Goal: Task Accomplishment & Management: Manage account settings

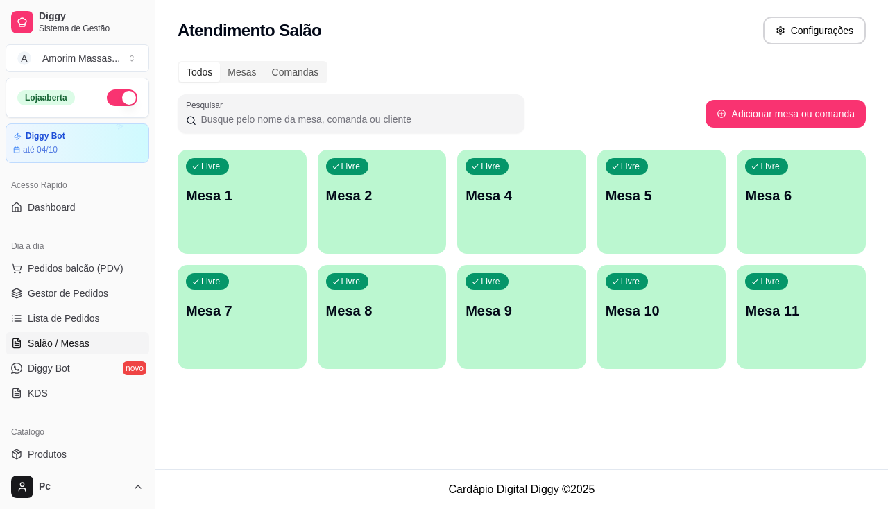
click at [877, 324] on div "Todos Mesas Comandas Pesquisar Adicionar mesa ou comanda Livre Mesa 1 Livre Mes…" at bounding box center [521, 219] width 732 height 333
click at [85, 275] on button "Pedidos balcão (PDV)" at bounding box center [78, 268] width 144 height 22
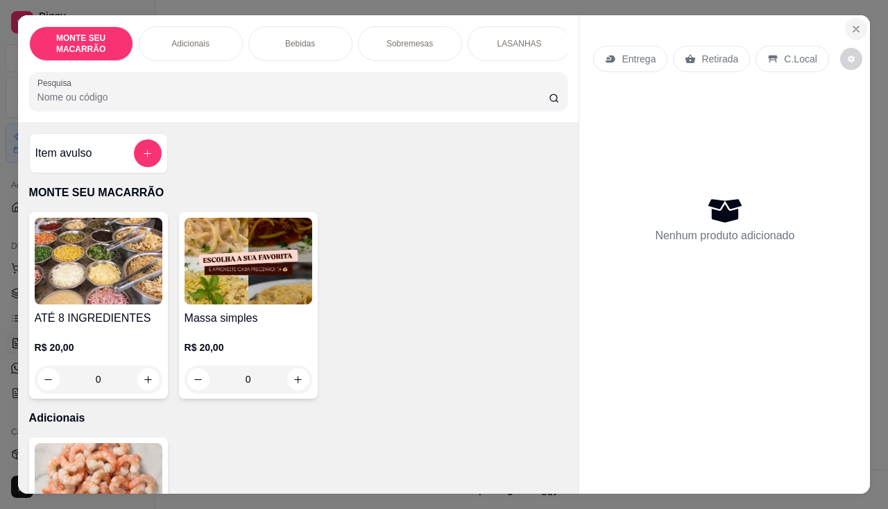
click at [850, 24] on icon "Close" at bounding box center [855, 29] width 11 height 11
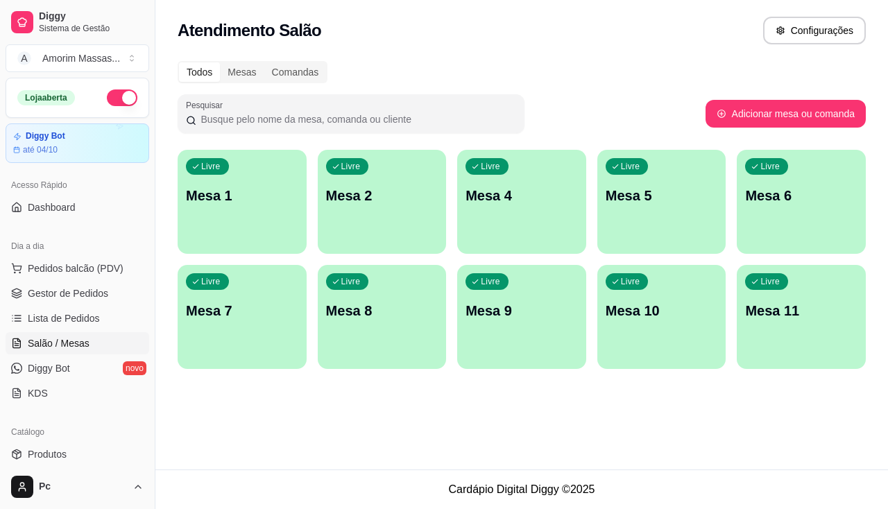
click at [173, 131] on div "Todos Mesas Comandas Pesquisar Adicionar mesa ou comanda Livre Mesa 1 Livre Mes…" at bounding box center [521, 219] width 732 height 333
click at [232, 18] on div "Atendimento Salão Configurações" at bounding box center [522, 31] width 688 height 28
click at [50, 269] on span "Pedidos balcão (PDV)" at bounding box center [76, 268] width 96 height 14
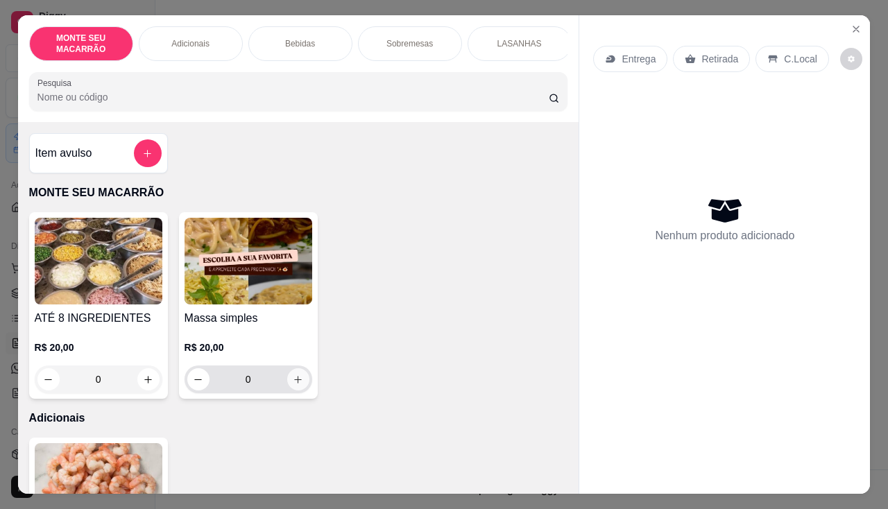
click at [293, 381] on icon "increase-product-quantity" at bounding box center [298, 379] width 10 height 10
type input "1"
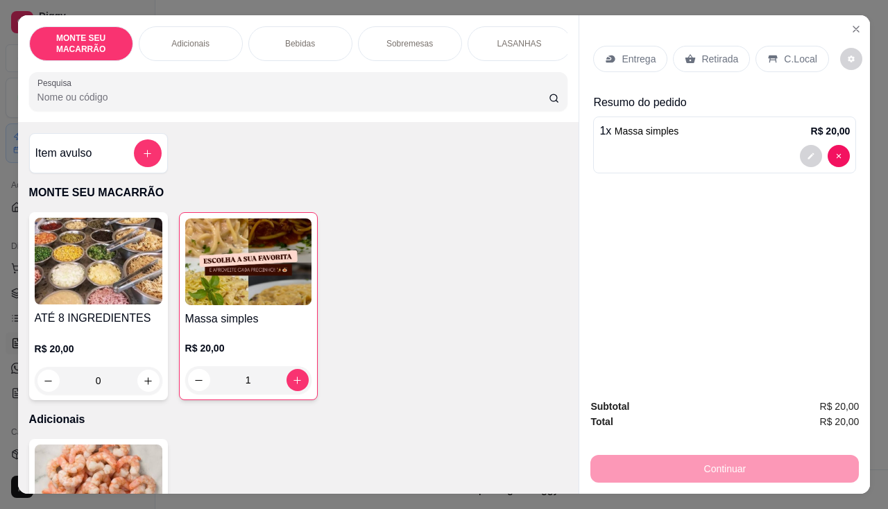
click at [709, 58] on p "Retirada" at bounding box center [719, 59] width 37 height 14
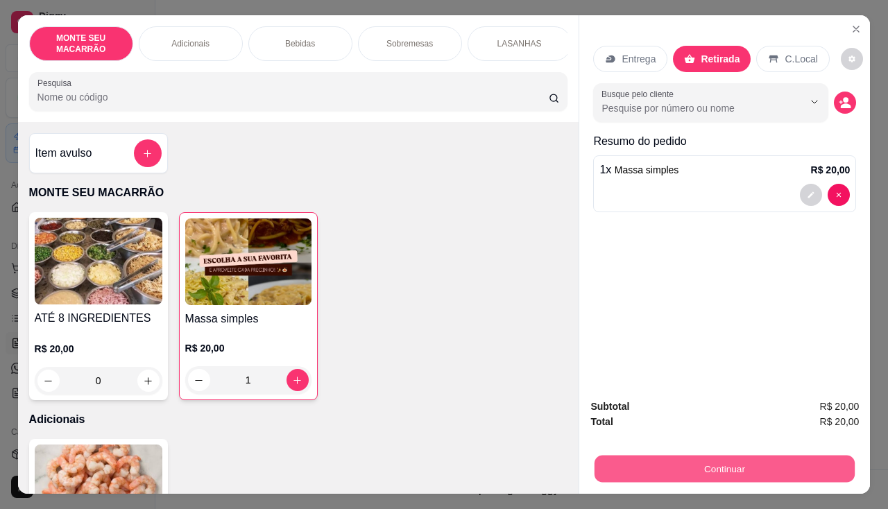
click at [716, 463] on button "Continuar" at bounding box center [724, 469] width 260 height 27
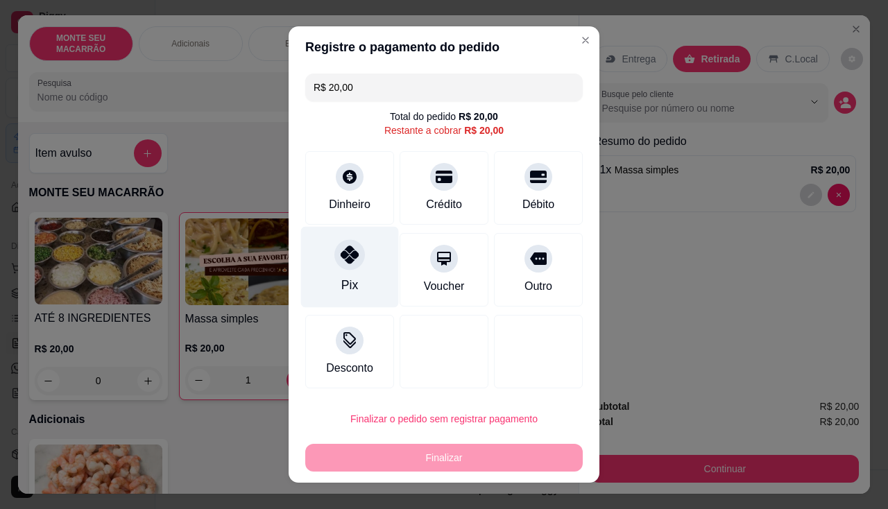
click at [344, 255] on icon at bounding box center [350, 255] width 18 height 18
type input "R$ 0,00"
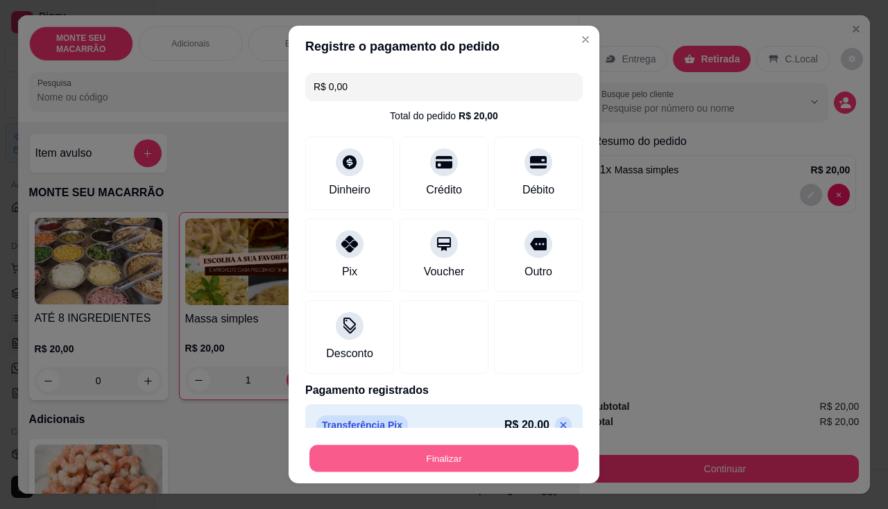
click at [490, 456] on button "Finalizar" at bounding box center [443, 458] width 269 height 27
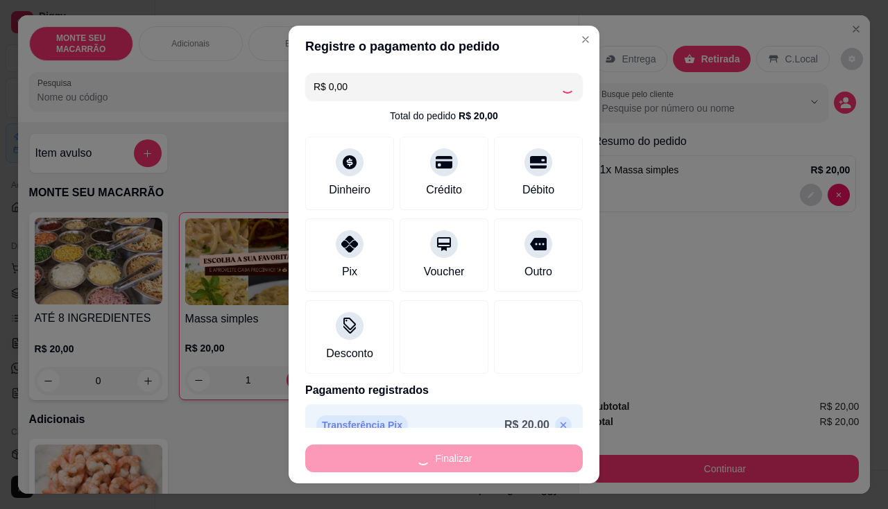
type input "0"
type input "-R$ 20,00"
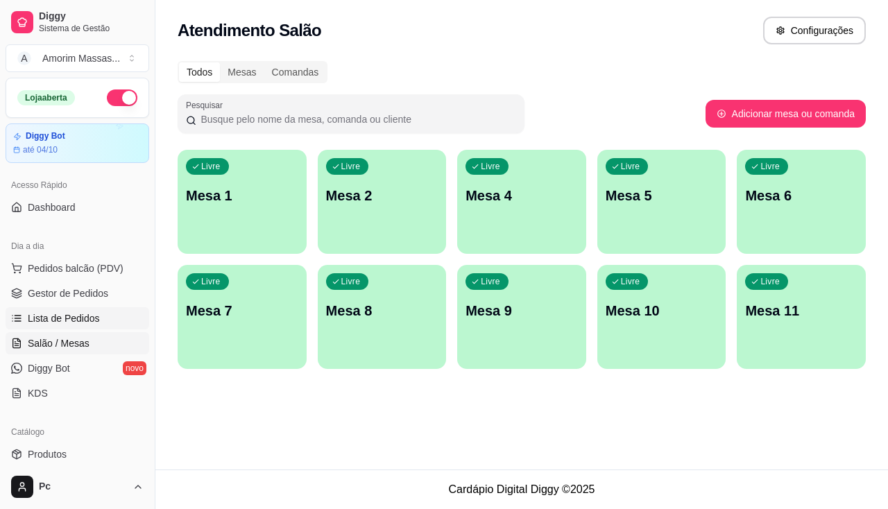
click at [56, 318] on span "Lista de Pedidos" at bounding box center [64, 318] width 72 height 14
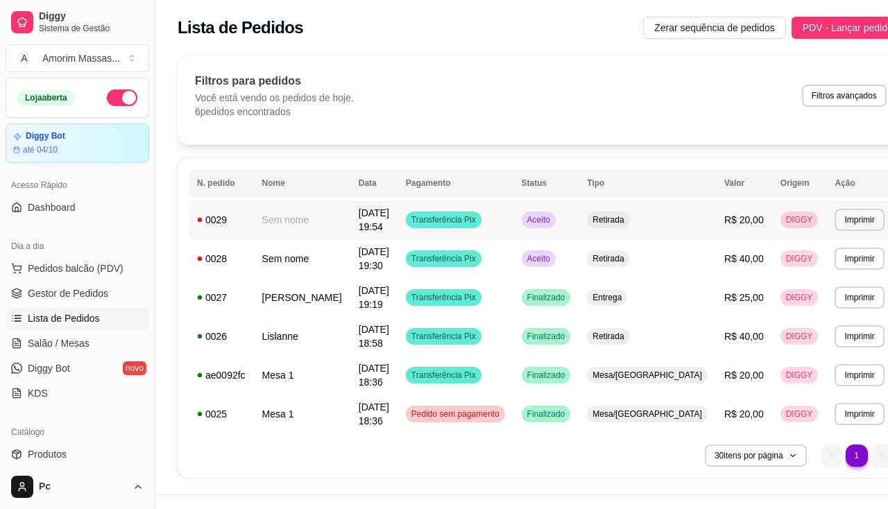
click at [376, 215] on span "[DATE] 19:54" at bounding box center [374, 219] width 31 height 25
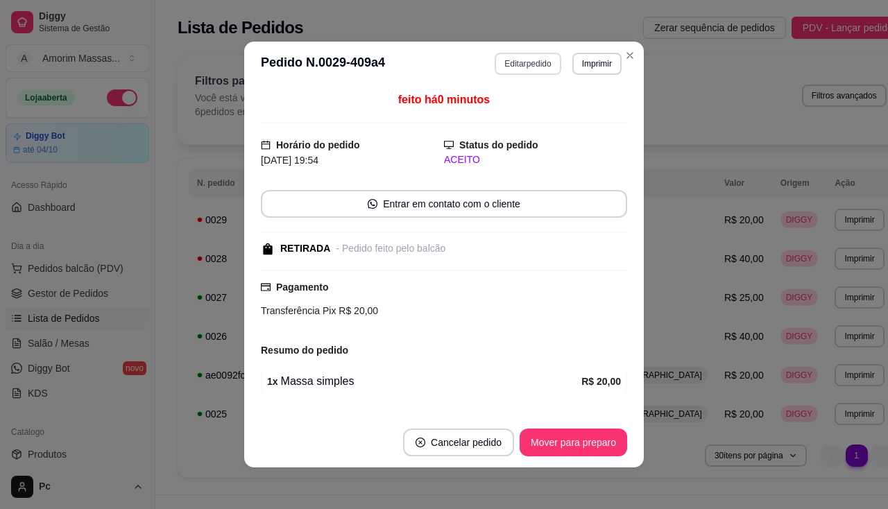
click at [529, 67] on button "Editar pedido" at bounding box center [527, 64] width 66 height 22
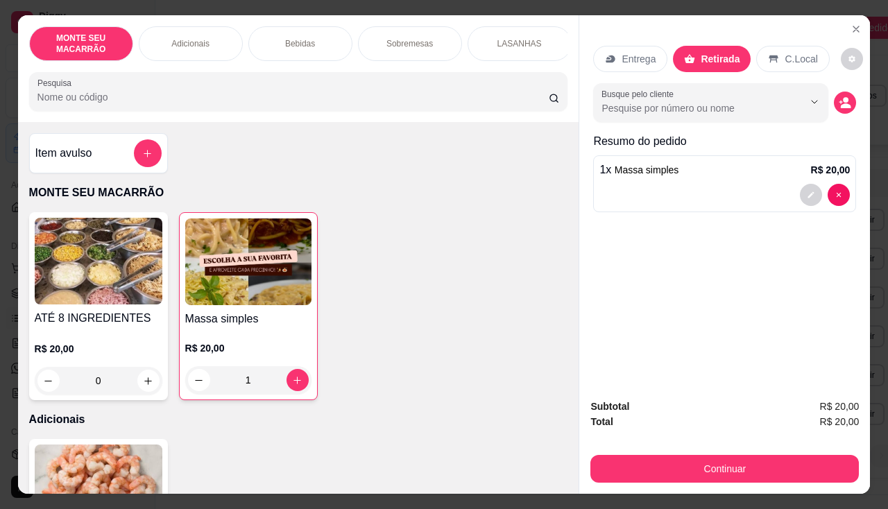
click at [615, 46] on div "Entrega" at bounding box center [630, 59] width 74 height 26
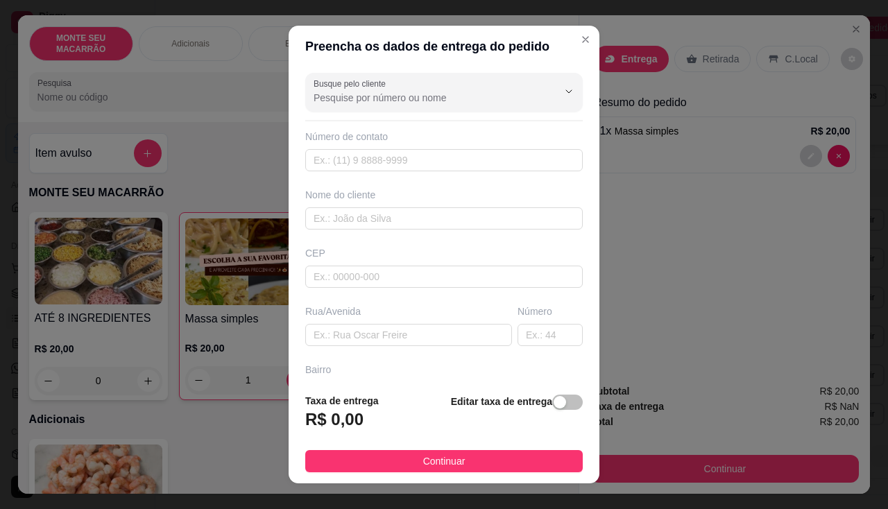
click at [351, 368] on div "Bairro" at bounding box center [443, 370] width 277 height 14
click at [553, 401] on span "button" at bounding box center [567, 402] width 31 height 15
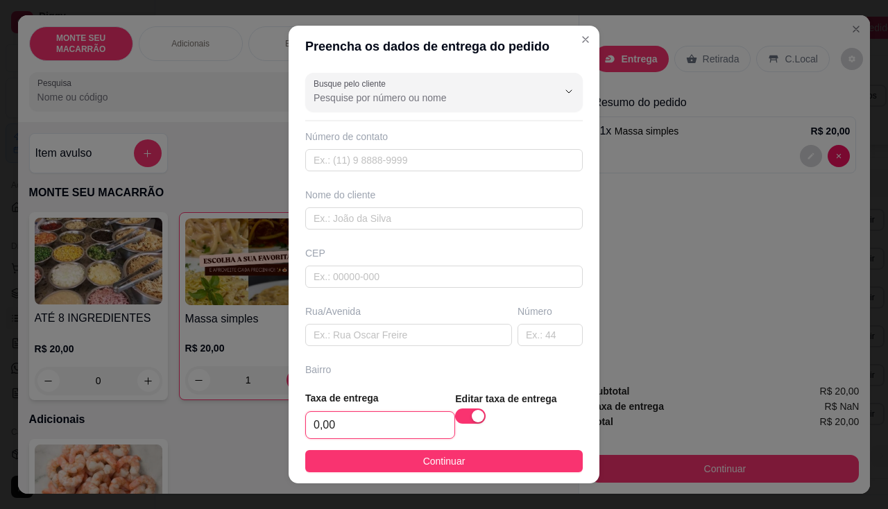
click at [331, 429] on input "0,00" at bounding box center [380, 425] width 148 height 26
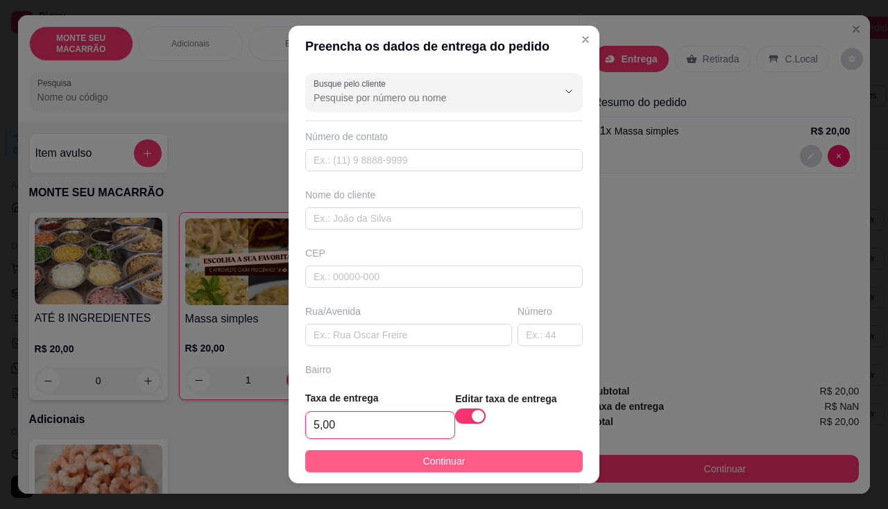
type input "5,00"
click at [426, 464] on span "Continuar" at bounding box center [444, 461] width 42 height 15
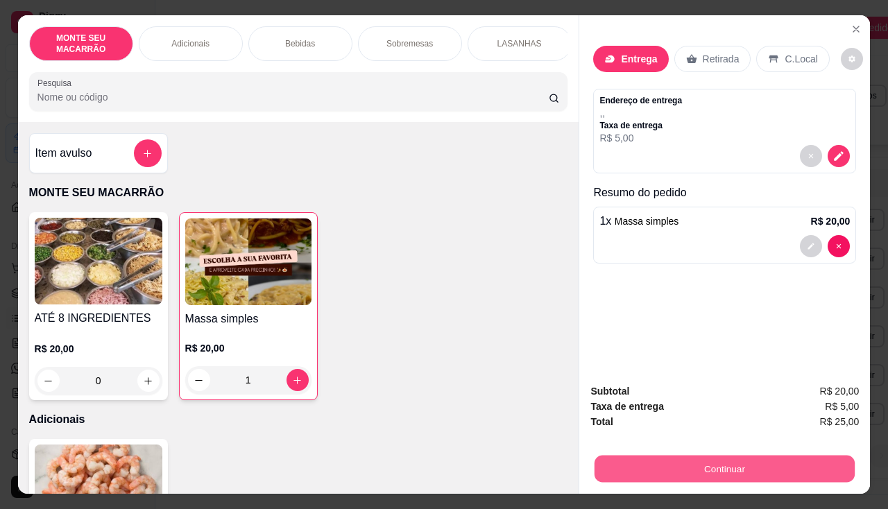
click at [692, 463] on button "Continuar" at bounding box center [724, 469] width 260 height 27
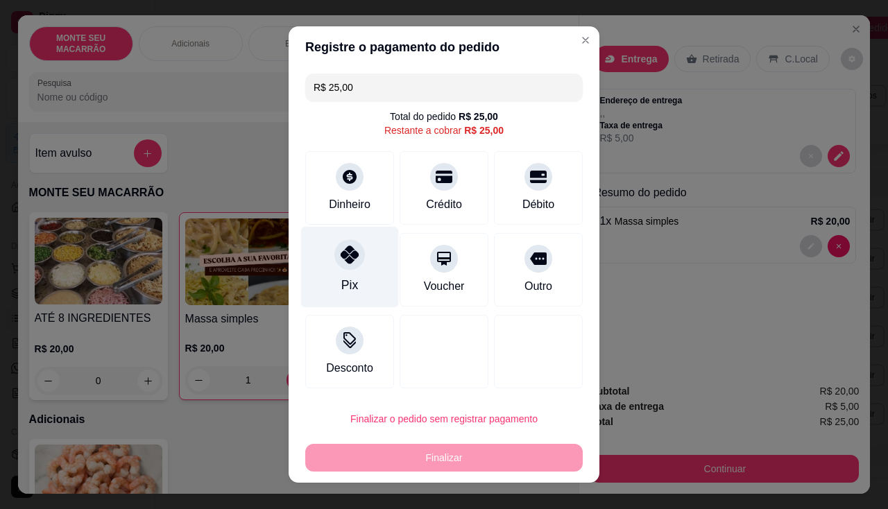
click at [342, 257] on icon at bounding box center [350, 255] width 18 height 18
type input "R$ 0,00"
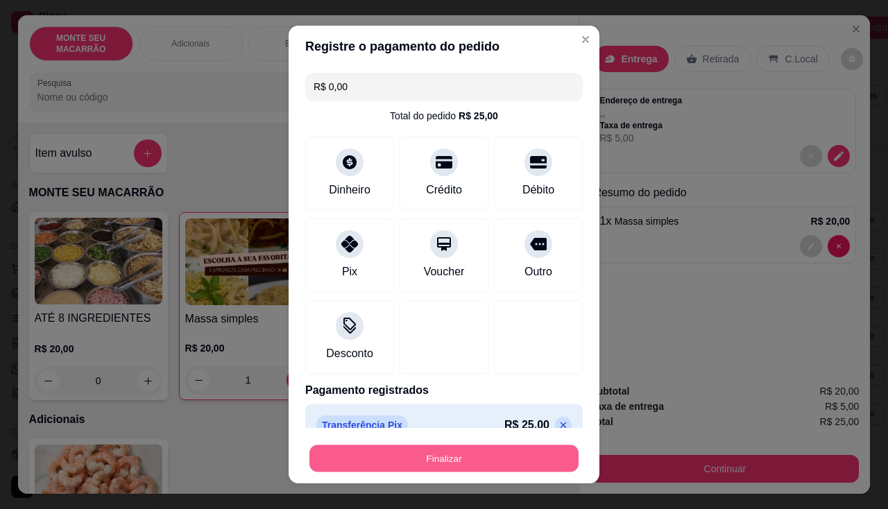
click at [438, 461] on button "Finalizar" at bounding box center [443, 458] width 269 height 27
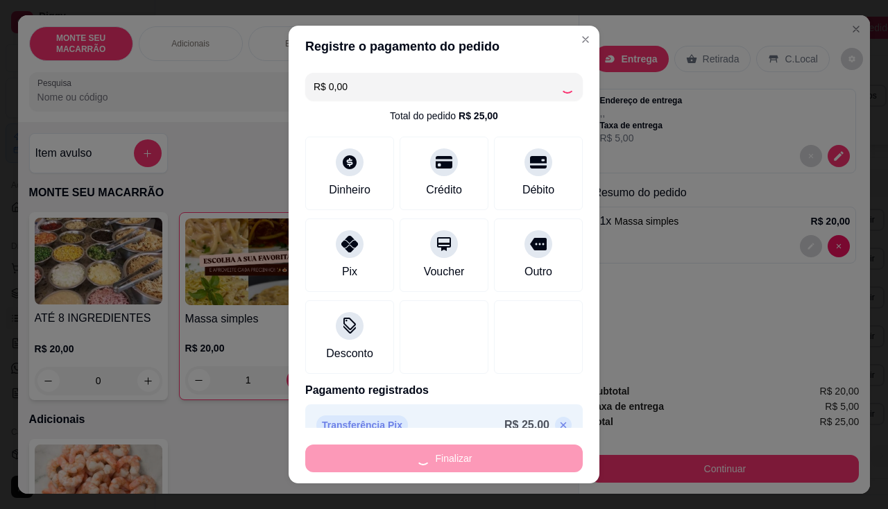
type input "0"
type input "-R$ 25,00"
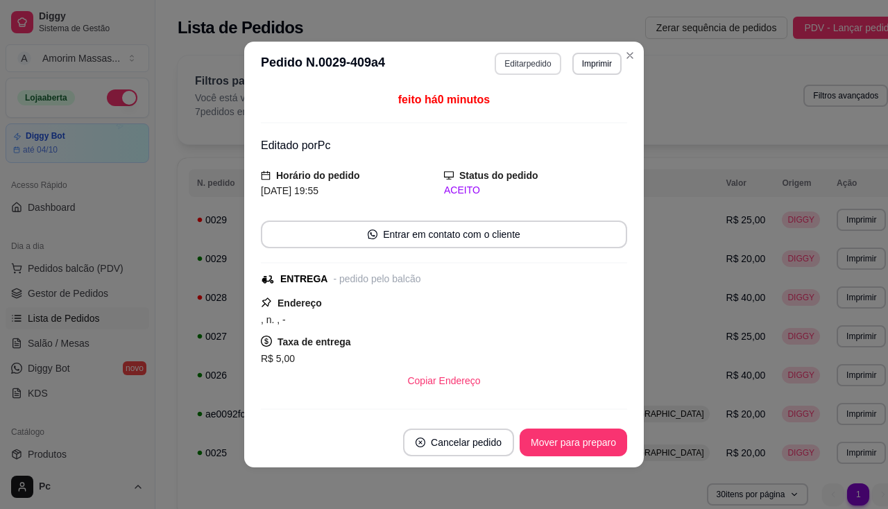
click at [531, 58] on button "Editar pedido" at bounding box center [527, 64] width 66 height 22
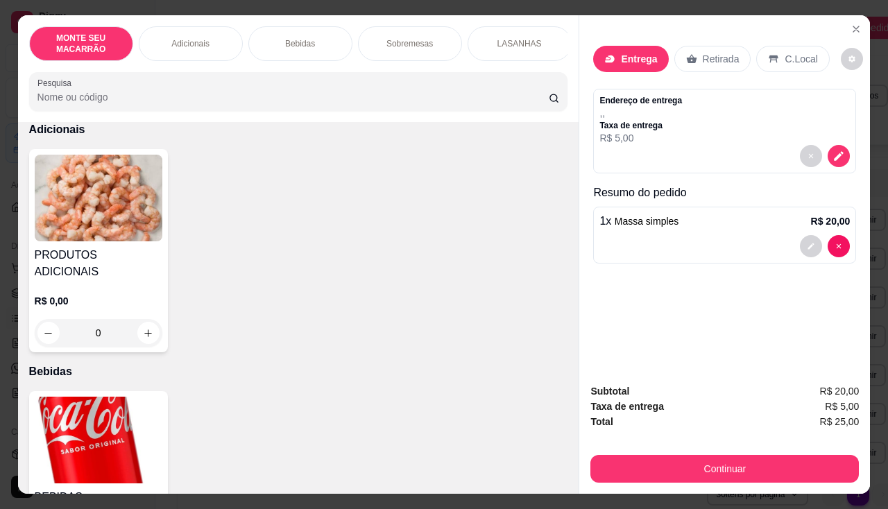
scroll to position [347, 0]
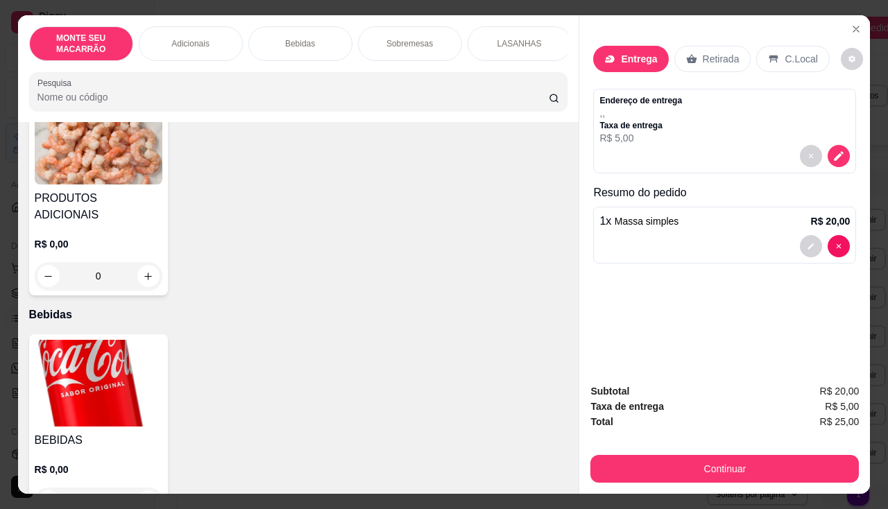
click at [123, 203] on h4 "PRODUTOS ADICIONAIS" at bounding box center [99, 206] width 128 height 33
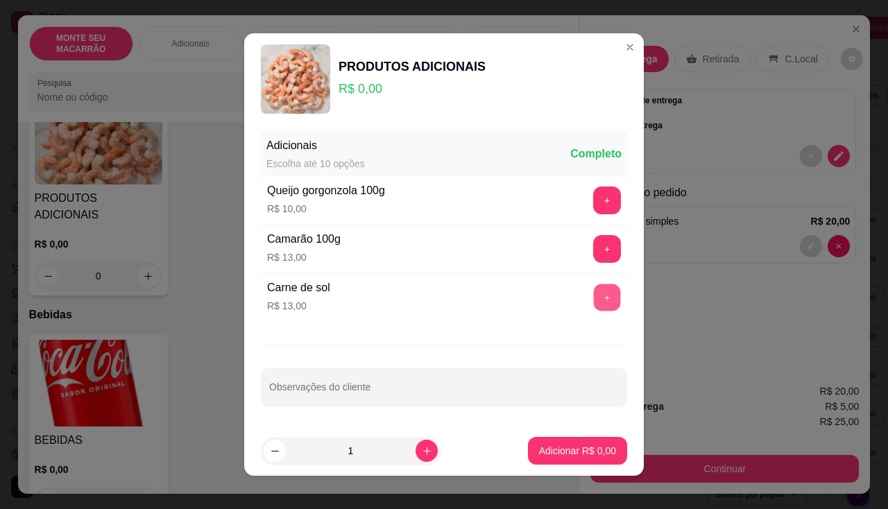
click at [596, 294] on button "+" at bounding box center [607, 297] width 27 height 27
click at [549, 454] on p "Adicionar R$ 13,00" at bounding box center [574, 451] width 83 height 14
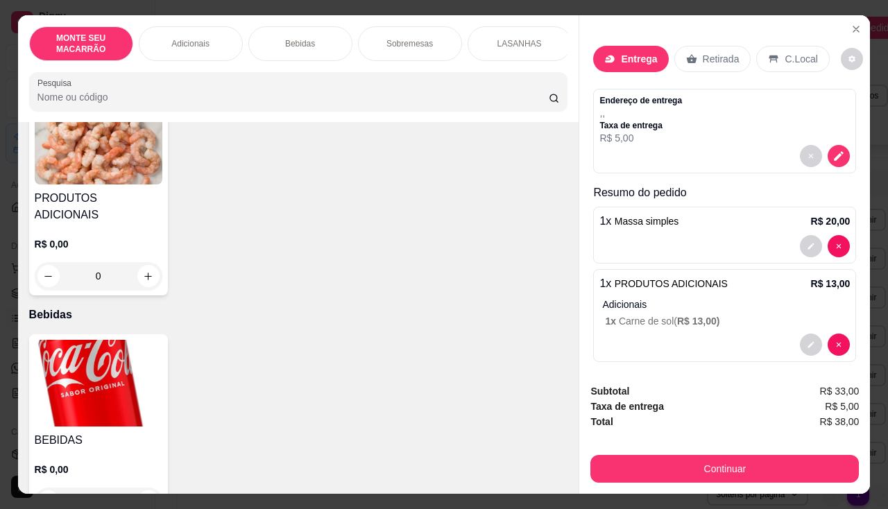
click at [707, 53] on p "Retirada" at bounding box center [721, 59] width 37 height 14
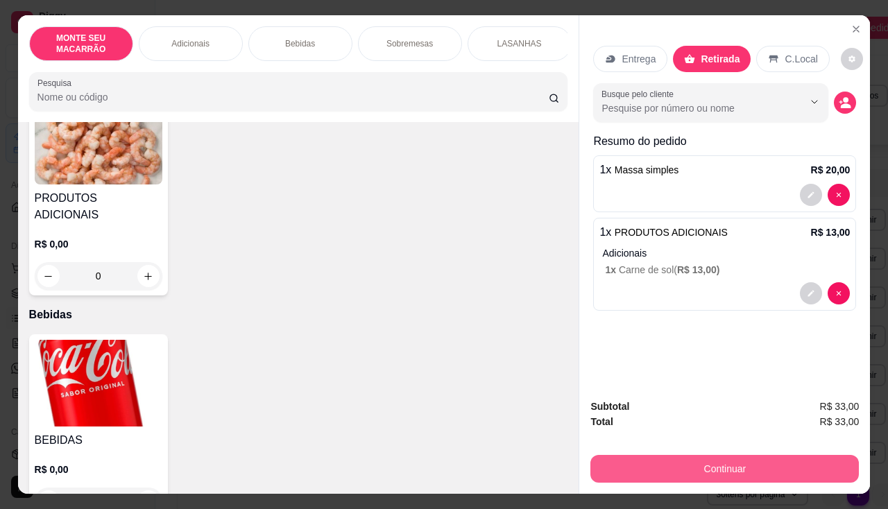
click at [727, 455] on button "Continuar" at bounding box center [724, 469] width 268 height 28
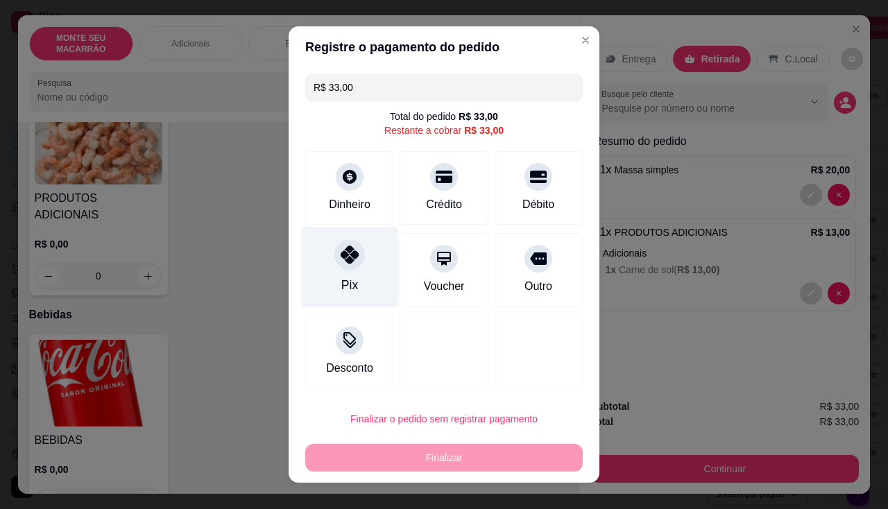
click at [343, 262] on icon at bounding box center [350, 255] width 18 height 18
type input "R$ 0,00"
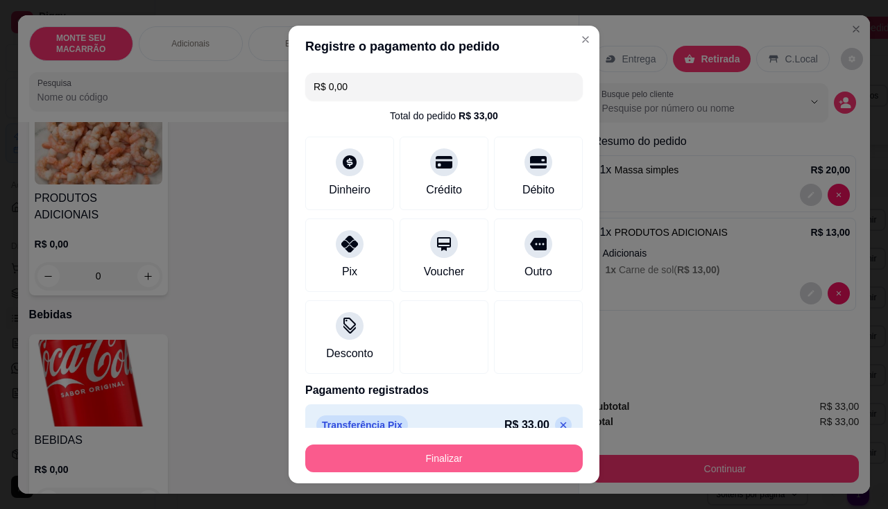
click at [456, 458] on button "Finalizar" at bounding box center [443, 459] width 277 height 28
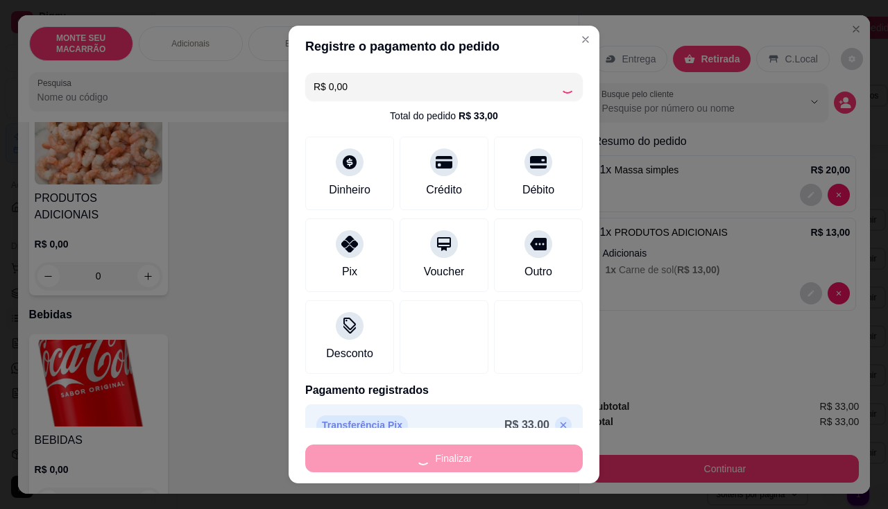
type input "0"
type input "-R$ 33,00"
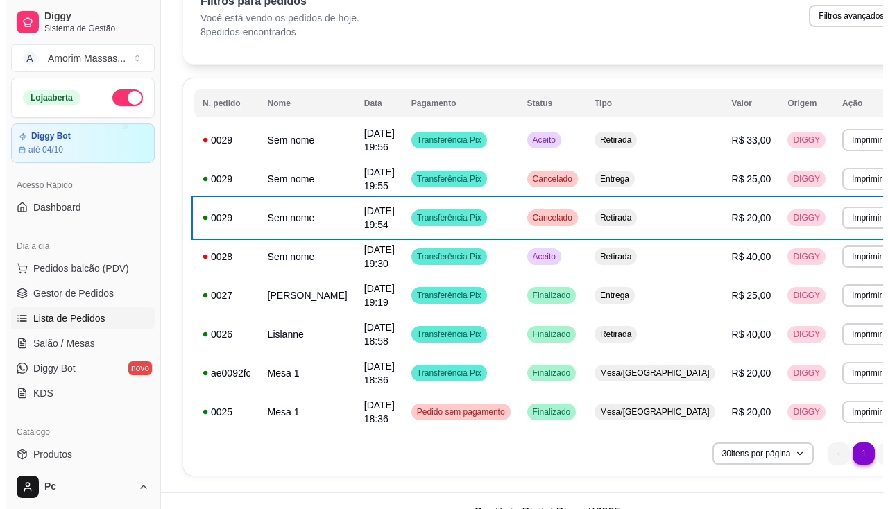
scroll to position [103, 0]
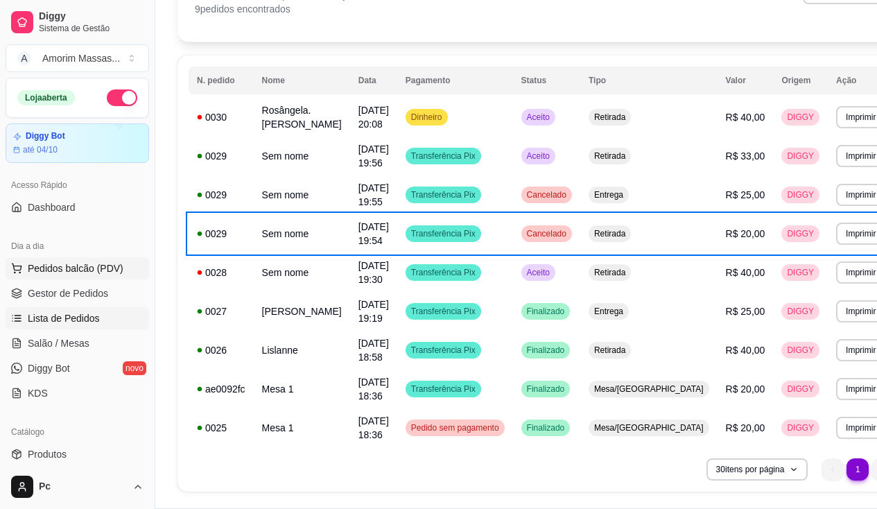
click at [75, 261] on span "Pedidos balcão (PDV)" at bounding box center [76, 268] width 96 height 14
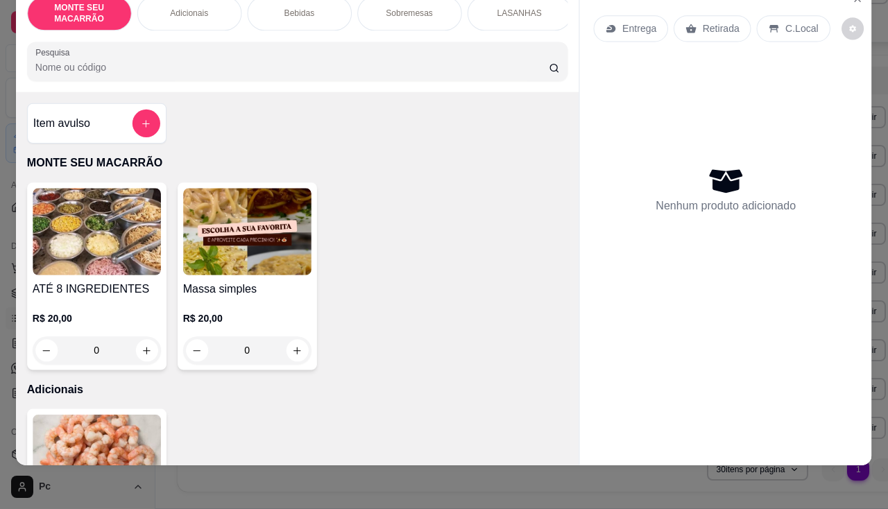
click at [75, 294] on h4 "ATÉ 8 INGREDIENTES" at bounding box center [97, 289] width 128 height 17
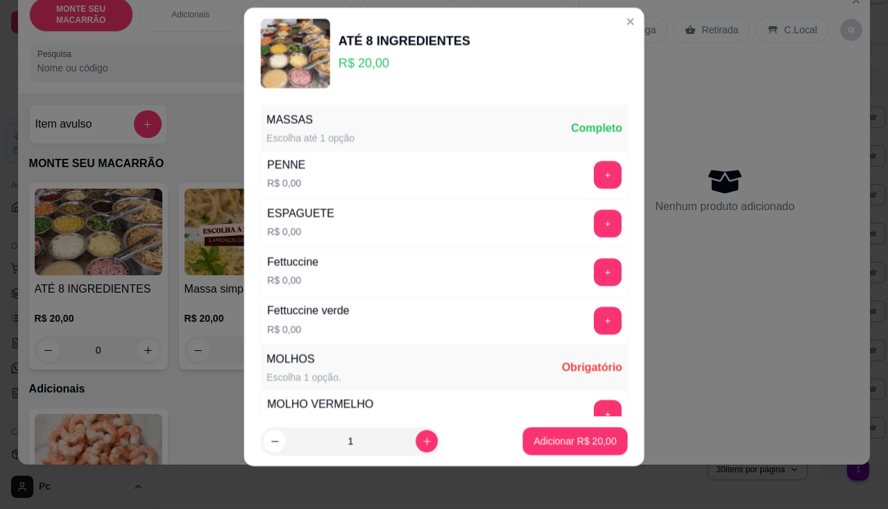
scroll to position [19, 0]
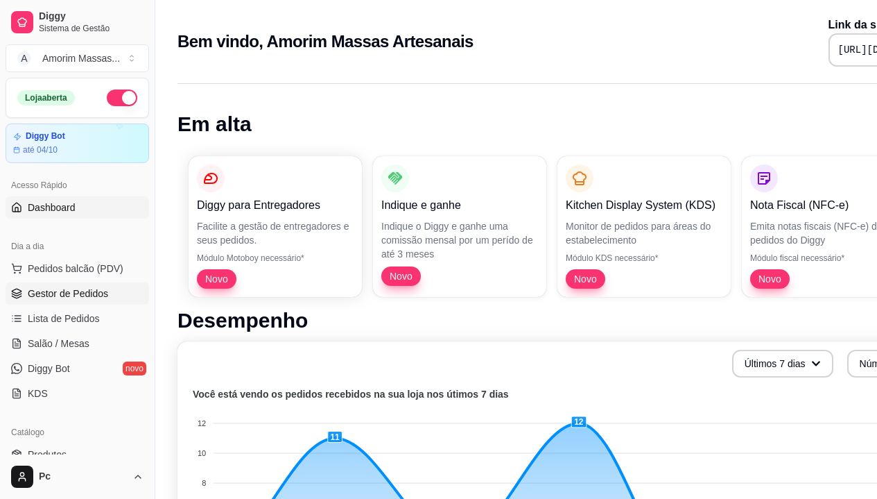
click at [35, 292] on ul "Pedidos balcão (PDV) Gestor de Pedidos Lista de Pedidos Salão / Mesas Diggy Bot…" at bounding box center [78, 330] width 144 height 147
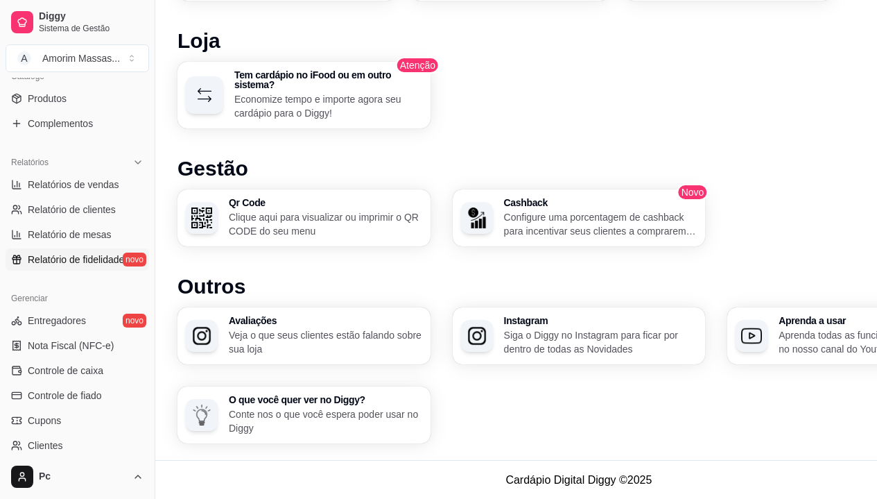
scroll to position [489, 0]
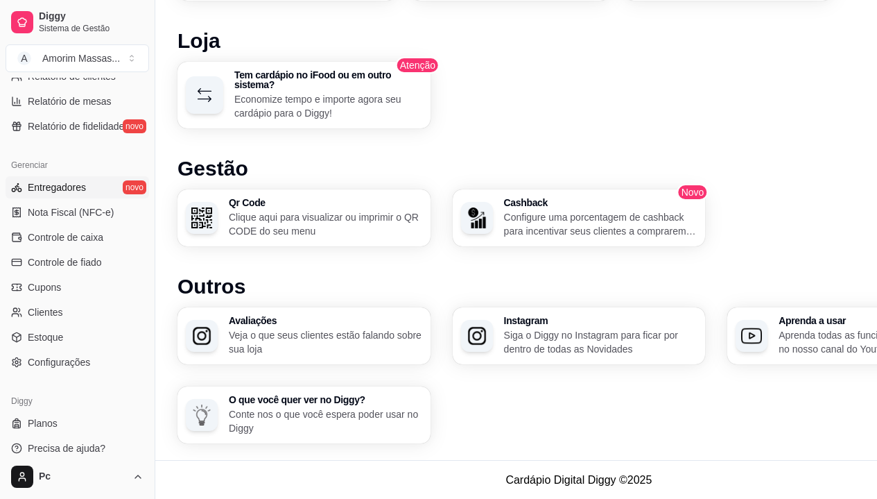
click at [124, 176] on link "Entregadores novo" at bounding box center [78, 187] width 144 height 22
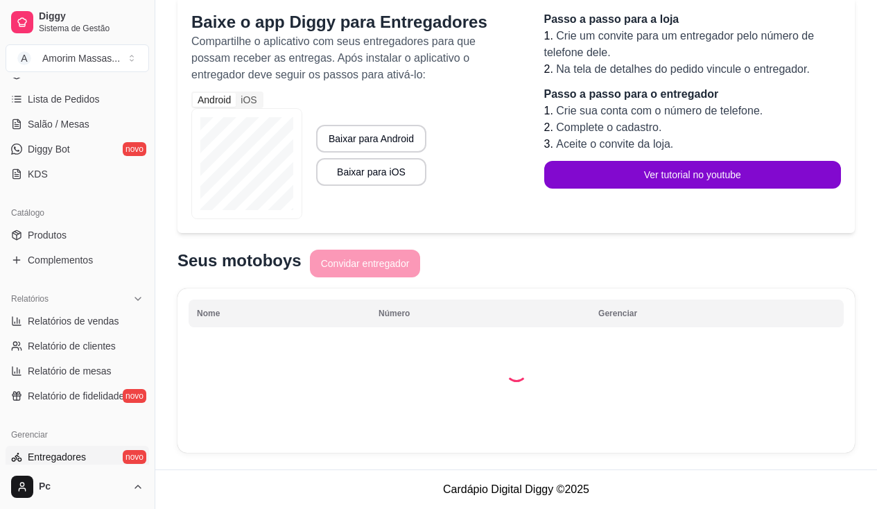
scroll to position [128, 0]
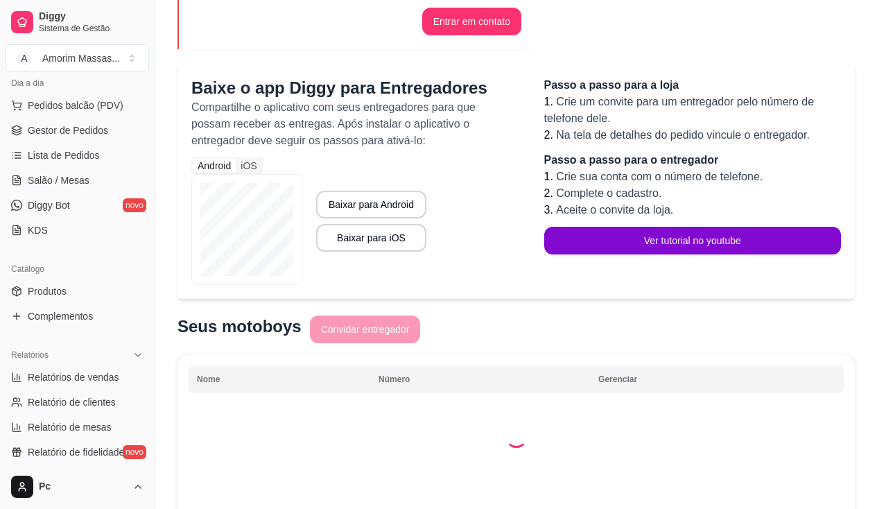
click at [124, 176] on div "Loja aberta Diggy Bot até 04/10 Acesso Rápido Dashboard Dia a dia Pedidos balcã…" at bounding box center [77, 271] width 155 height 387
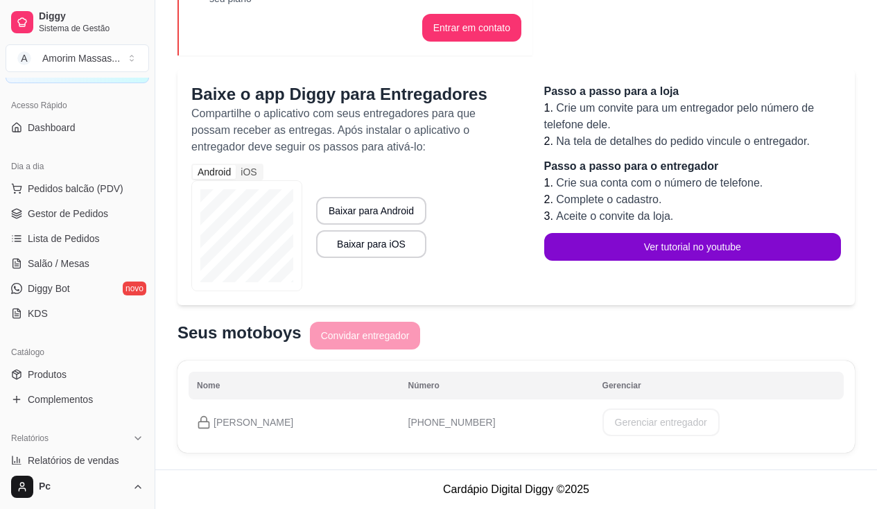
scroll to position [0, 0]
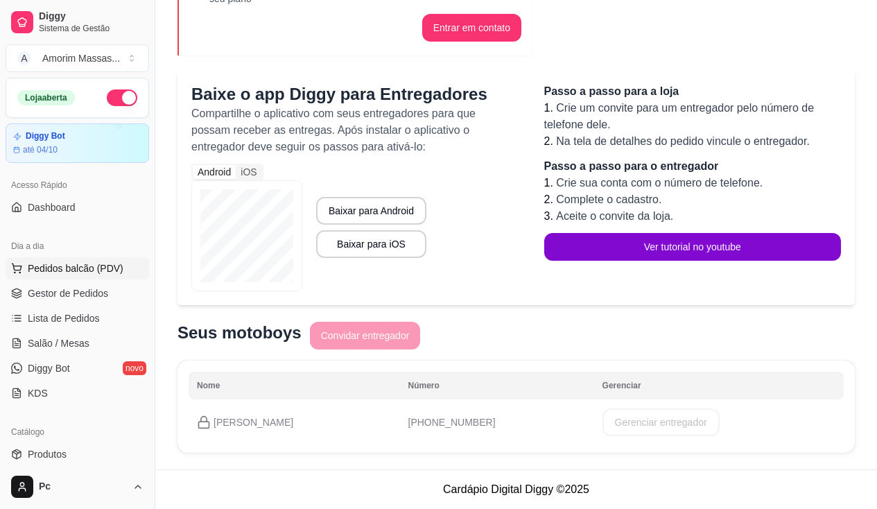
click at [53, 266] on span "Pedidos balcão (PDV)" at bounding box center [76, 268] width 96 height 14
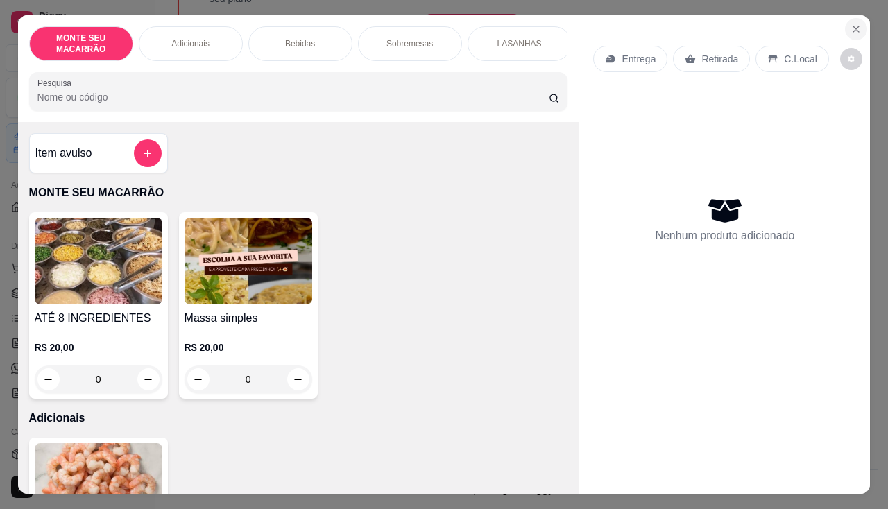
click at [850, 24] on icon "Close" at bounding box center [855, 29] width 11 height 11
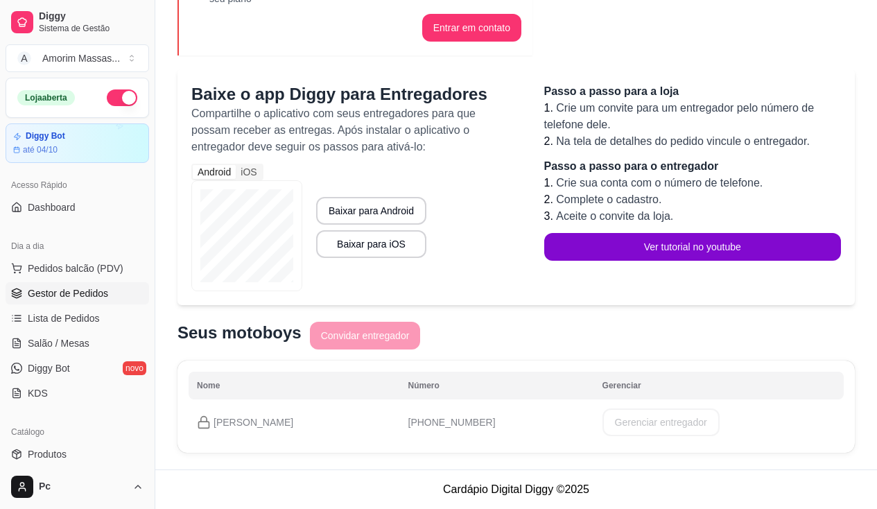
click at [44, 284] on link "Gestor de Pedidos" at bounding box center [78, 293] width 144 height 22
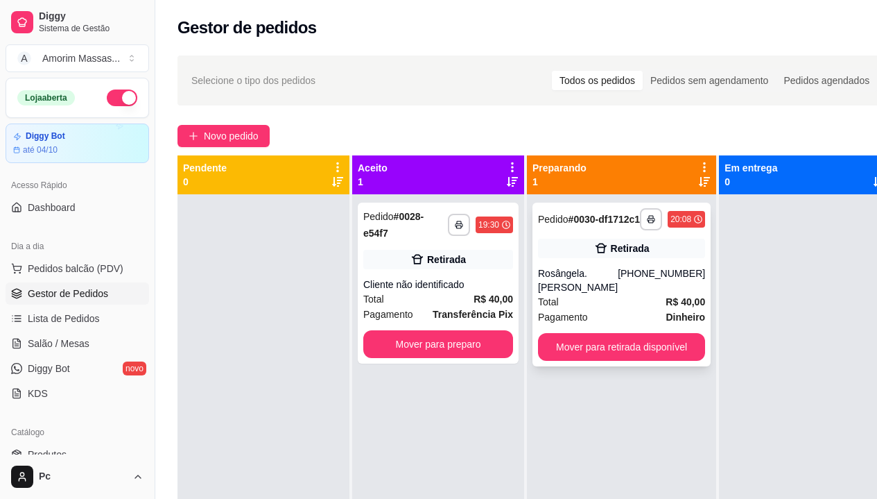
click at [633, 255] on div "Retirada" at bounding box center [630, 248] width 39 height 14
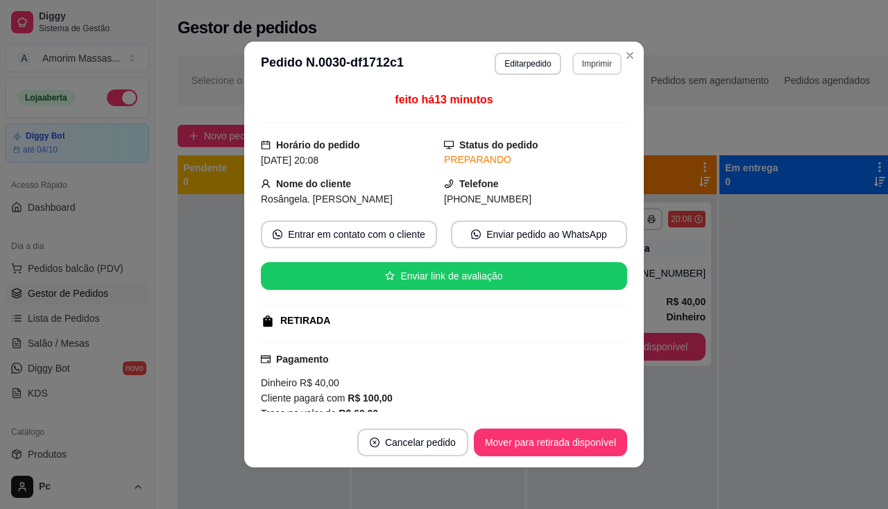
click at [589, 67] on button "Imprimir" at bounding box center [596, 64] width 49 height 22
click at [565, 105] on button "IMPRESSORA" at bounding box center [567, 111] width 97 height 21
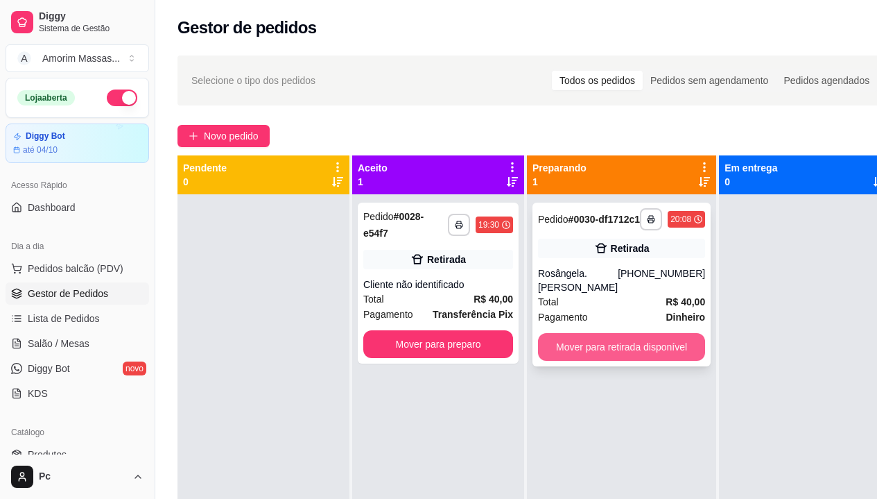
click at [576, 345] on button "Mover para retirada disponível" at bounding box center [621, 347] width 167 height 28
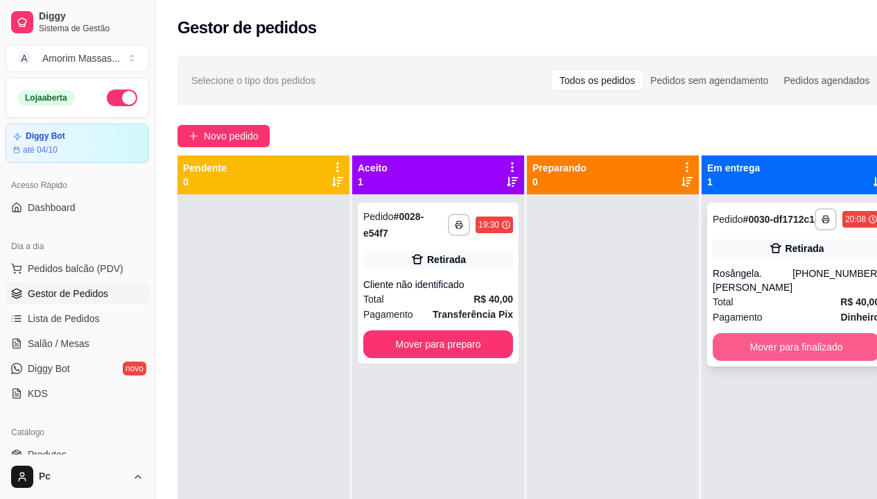
click at [766, 341] on button "Mover para finalizado" at bounding box center [796, 347] width 167 height 28
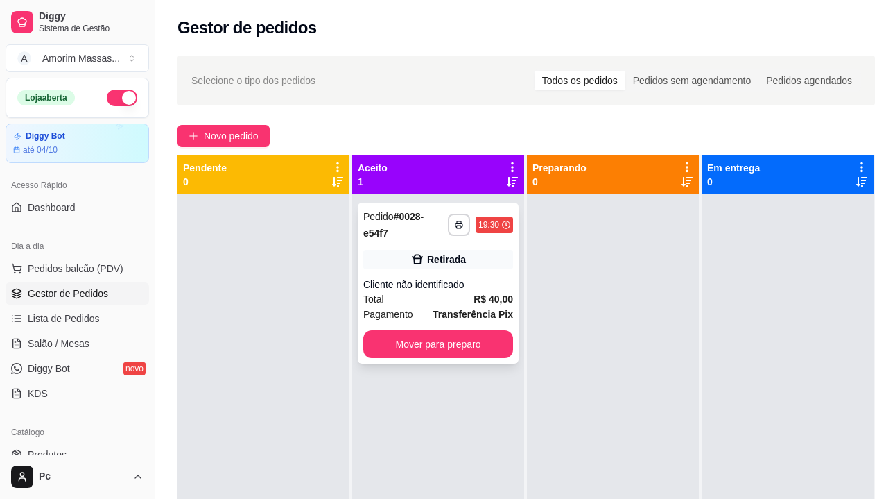
click at [433, 263] on div "Retirada" at bounding box center [446, 259] width 39 height 14
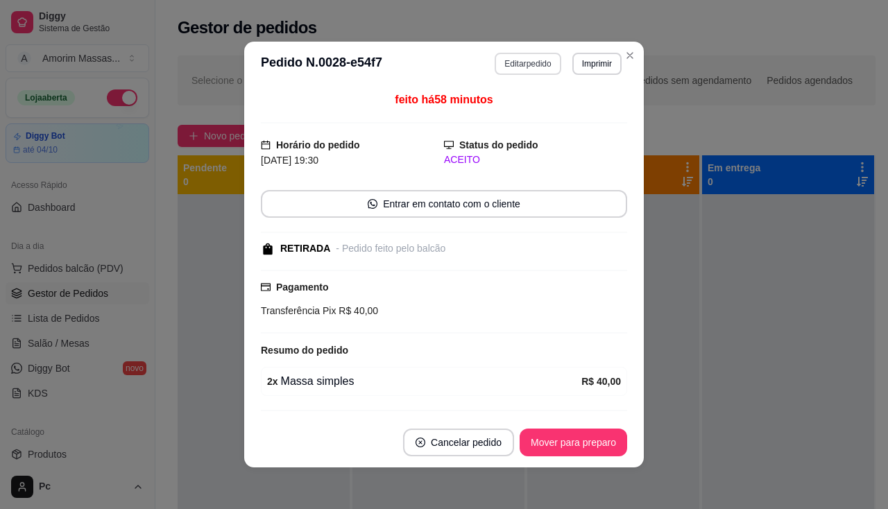
click at [524, 64] on button "Editar pedido" at bounding box center [527, 64] width 66 height 22
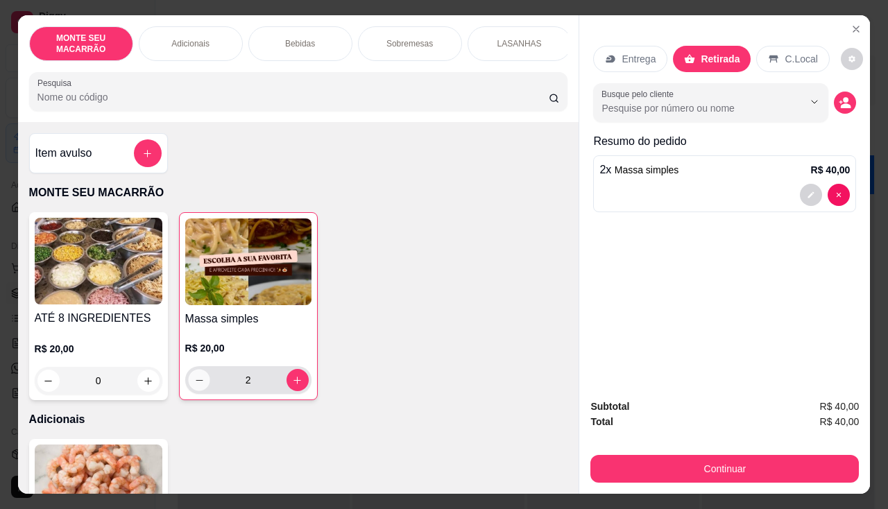
click at [193, 380] on icon "decrease-product-quantity" at bounding box center [198, 380] width 10 height 10
type input "1"
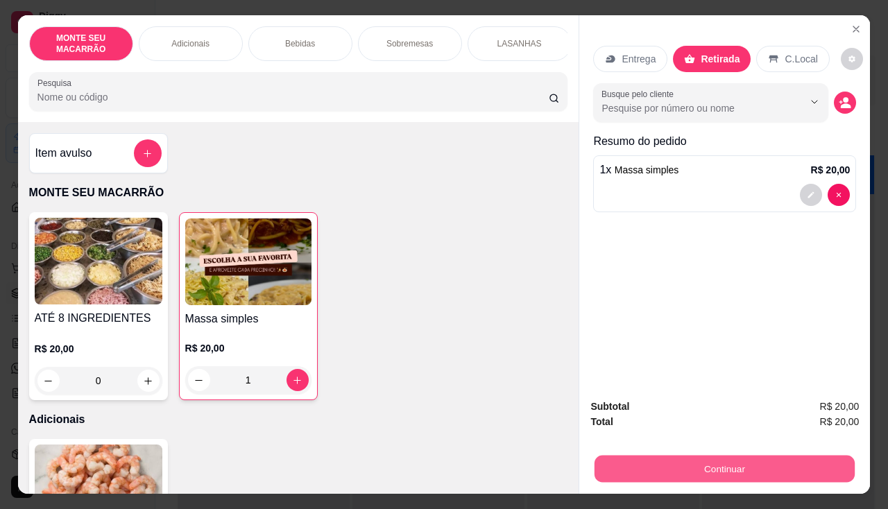
click at [750, 459] on button "Continuar" at bounding box center [724, 469] width 260 height 27
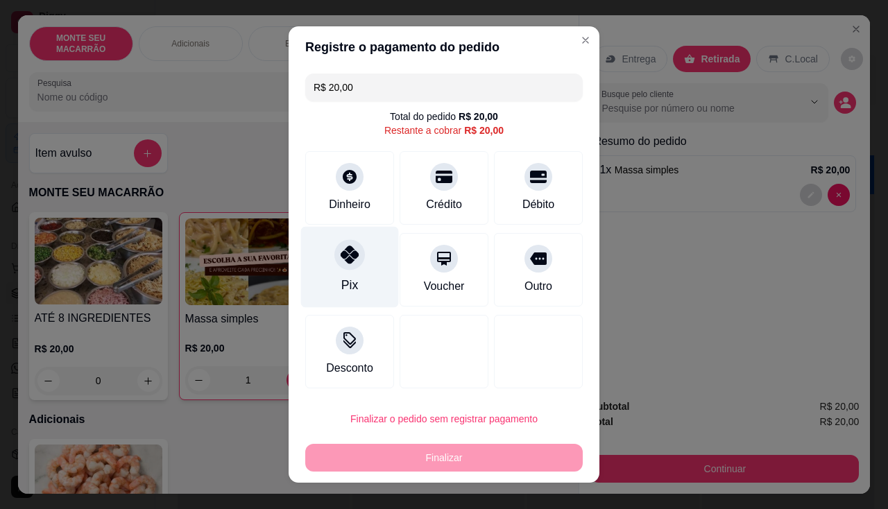
click at [315, 264] on div "Pix" at bounding box center [350, 267] width 98 height 81
type input "R$ 0,00"
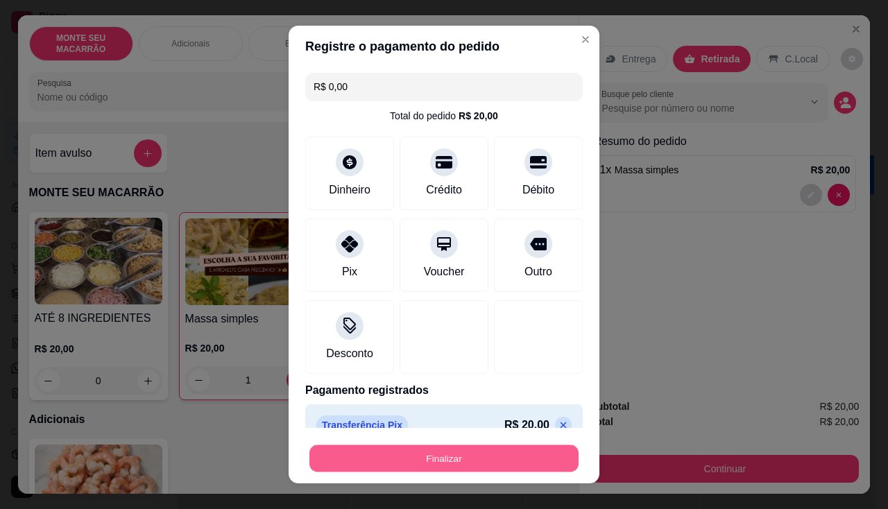
click at [426, 462] on button "Finalizar" at bounding box center [443, 458] width 269 height 27
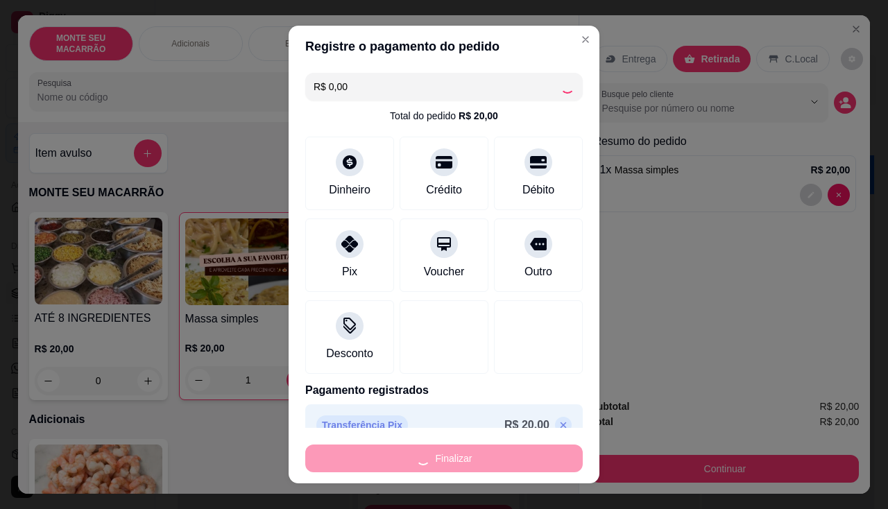
type input "0"
type input "-R$ 20,00"
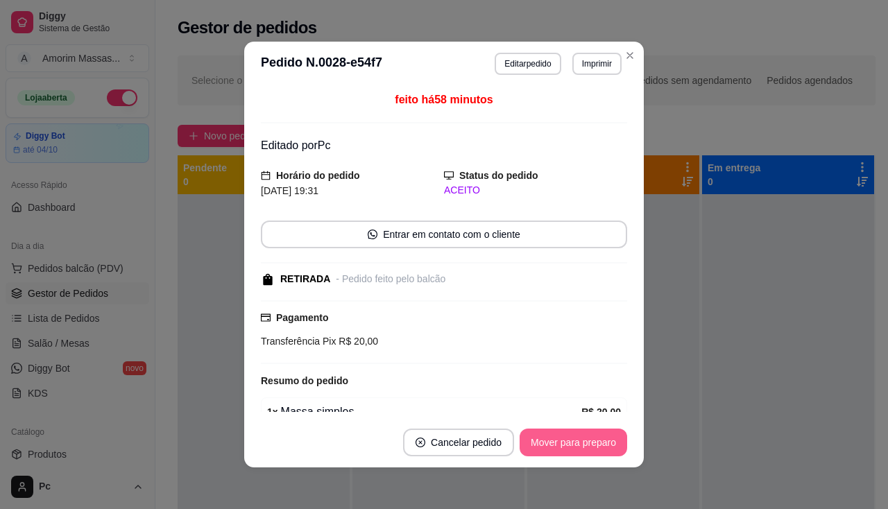
click at [542, 438] on button "Mover para preparo" at bounding box center [572, 443] width 107 height 28
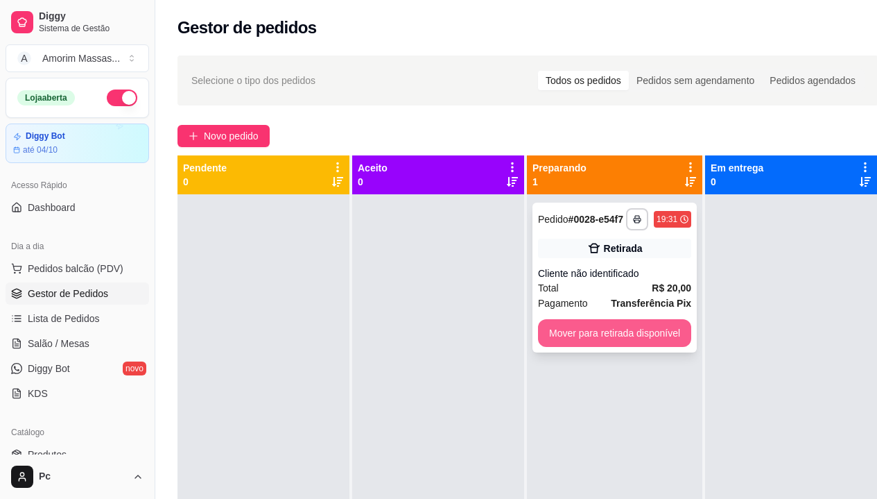
click at [639, 330] on button "Mover para retirada disponível" at bounding box center [614, 333] width 153 height 28
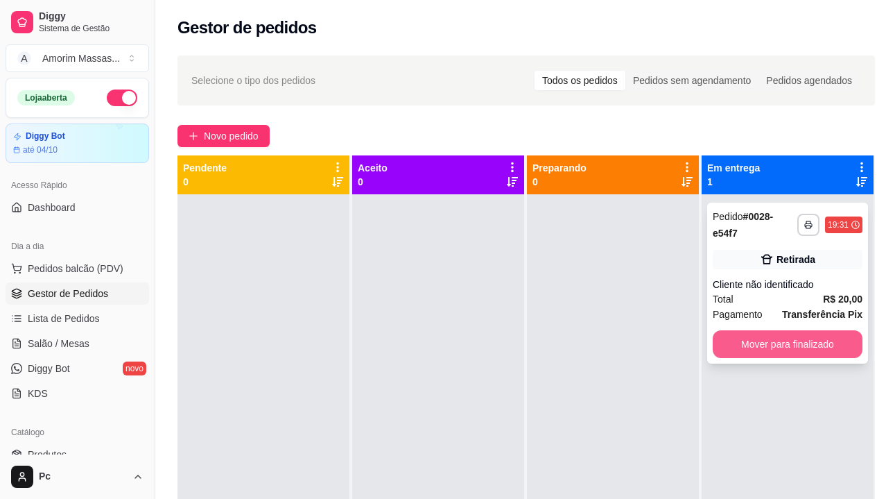
click at [795, 343] on button "Mover para finalizado" at bounding box center [788, 344] width 150 height 28
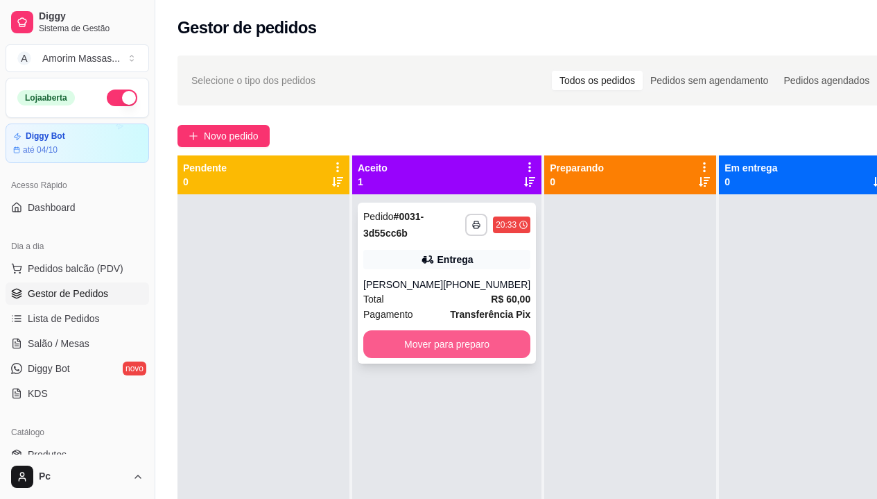
click at [430, 352] on button "Mover para preparo" at bounding box center [446, 344] width 167 height 28
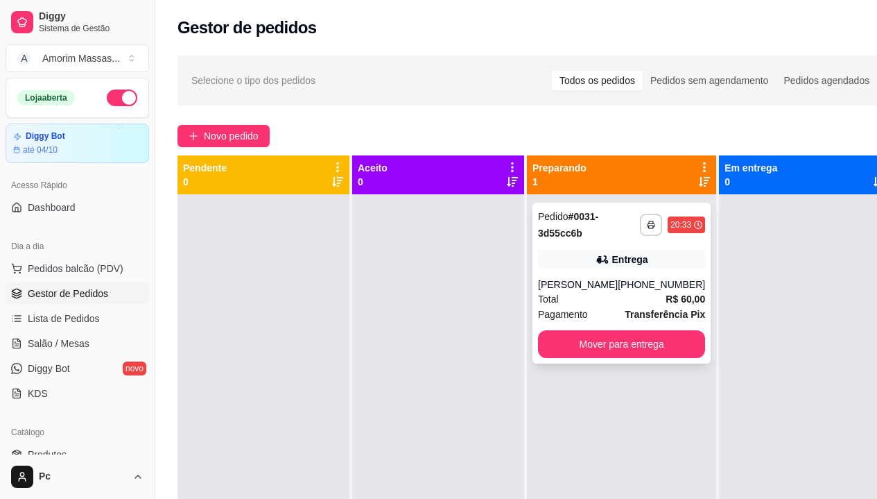
click at [619, 302] on div "Total R$ 60,00" at bounding box center [621, 298] width 167 height 15
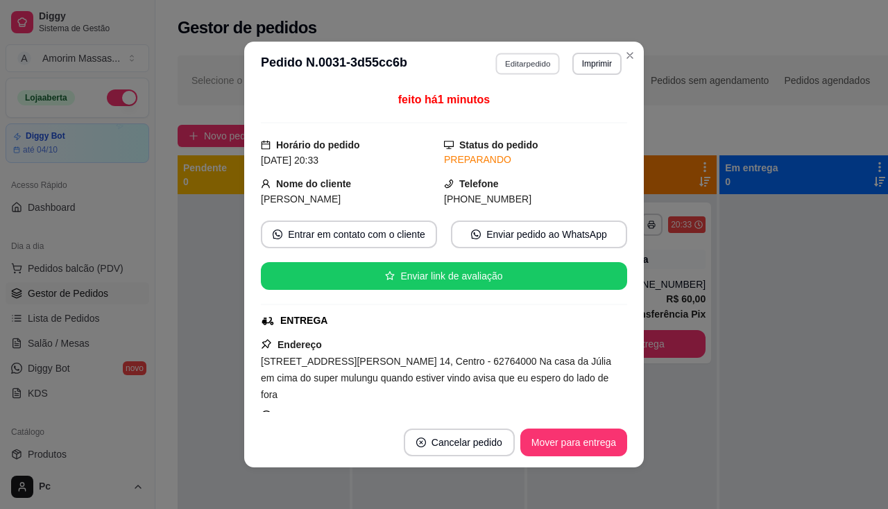
click at [520, 67] on button "Editar pedido" at bounding box center [528, 63] width 64 height 21
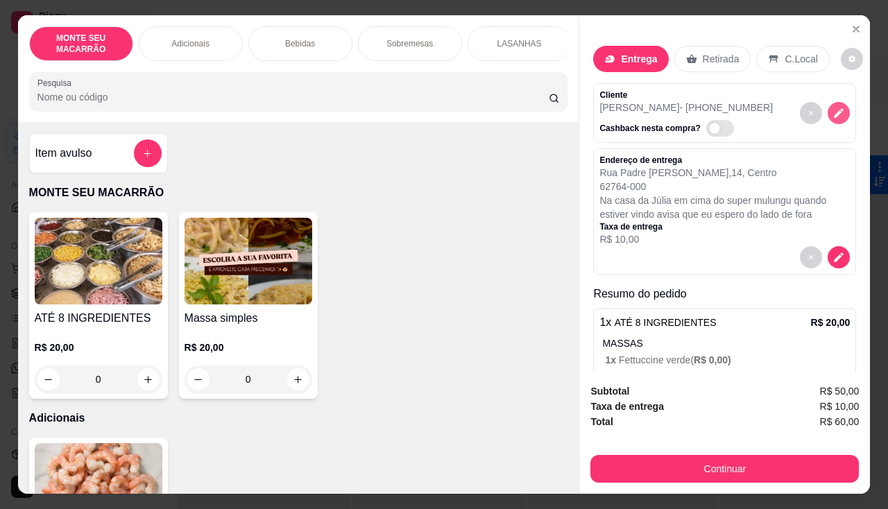
click at [832, 109] on icon "decrease-product-quantity" at bounding box center [838, 113] width 12 height 12
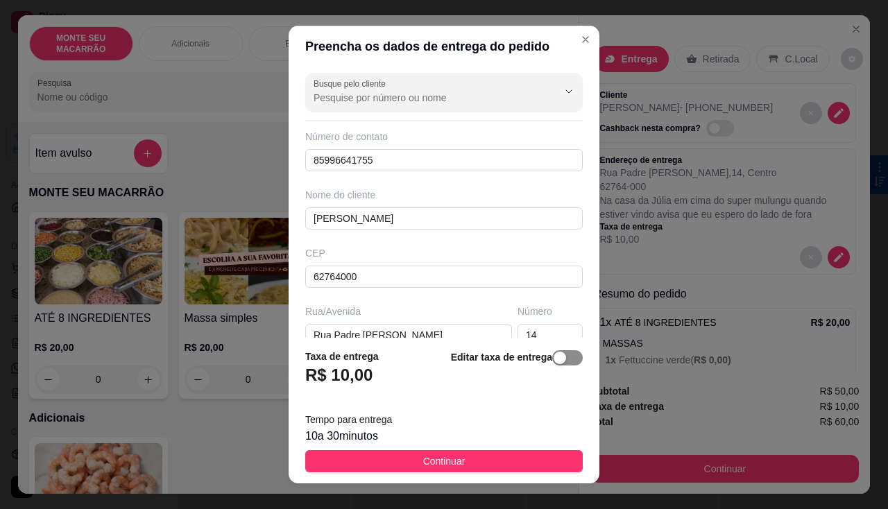
click at [560, 359] on span "button" at bounding box center [567, 357] width 31 height 15
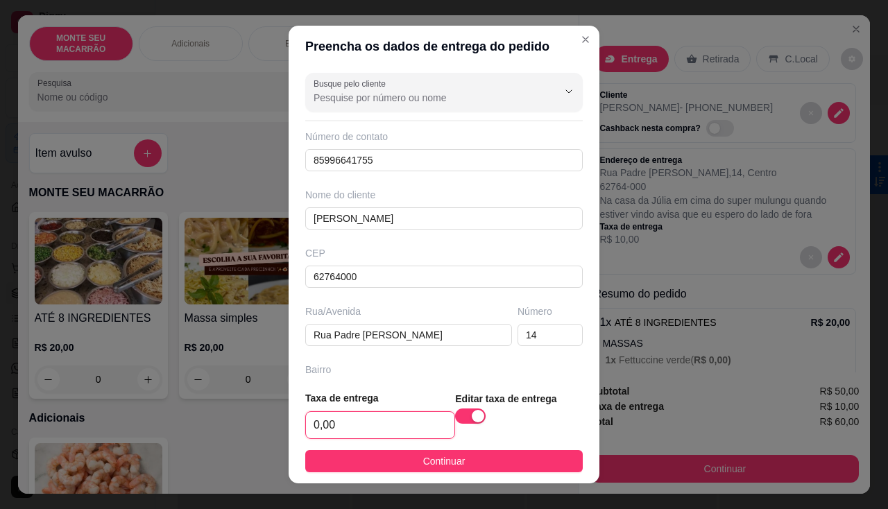
click at [354, 427] on input "0,00" at bounding box center [380, 425] width 148 height 26
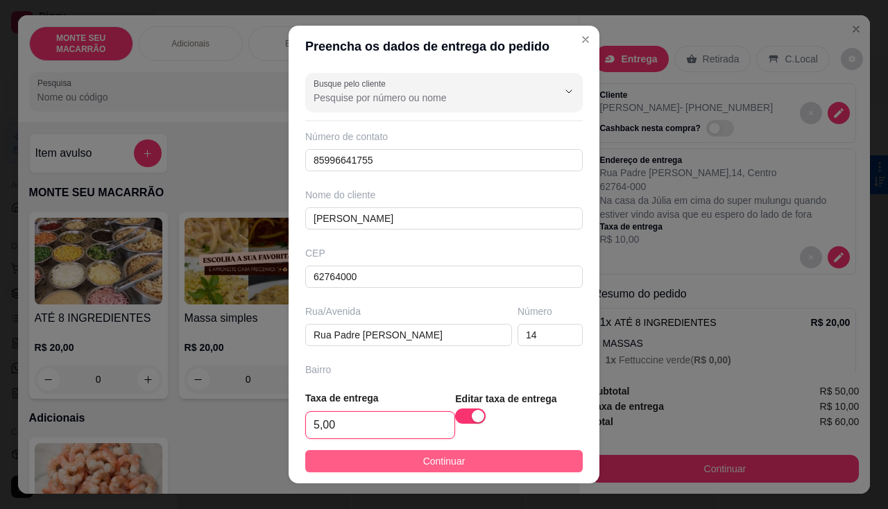
type input "5,00"
click at [443, 458] on span "Continuar" at bounding box center [444, 461] width 42 height 15
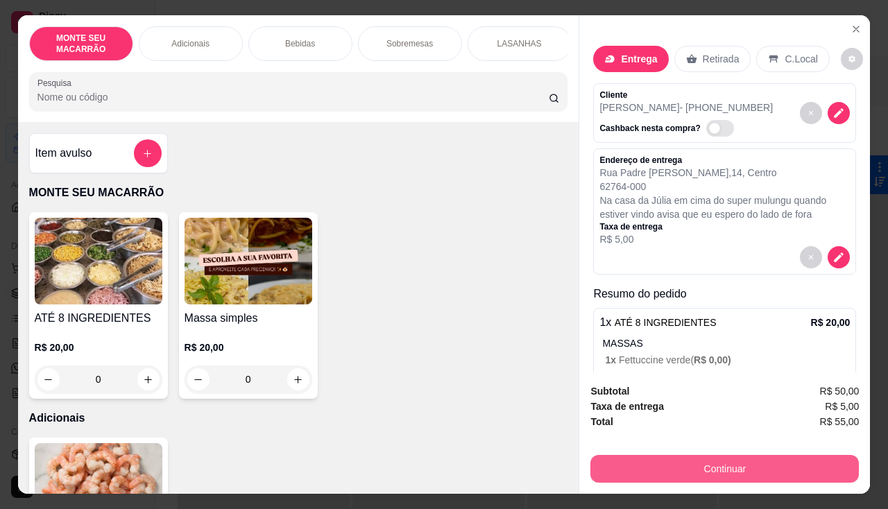
click at [731, 455] on button "Continuar" at bounding box center [724, 469] width 268 height 28
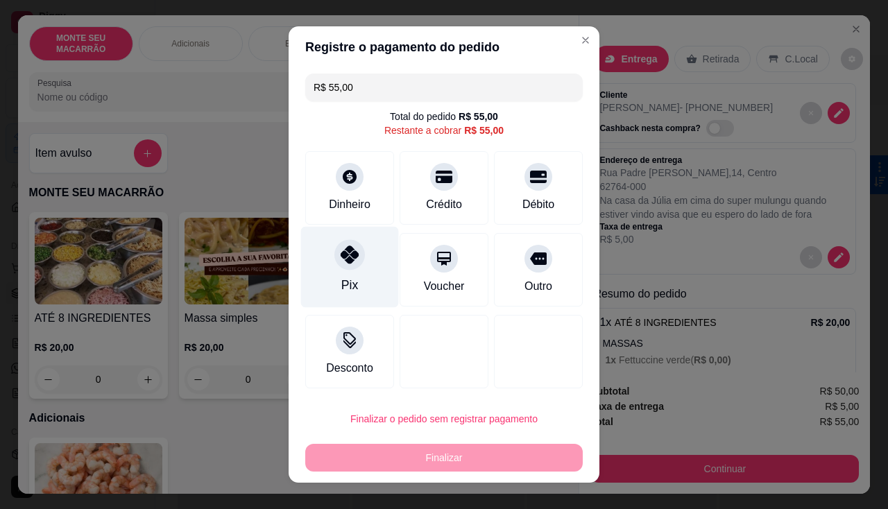
click at [341, 265] on div at bounding box center [349, 254] width 31 height 31
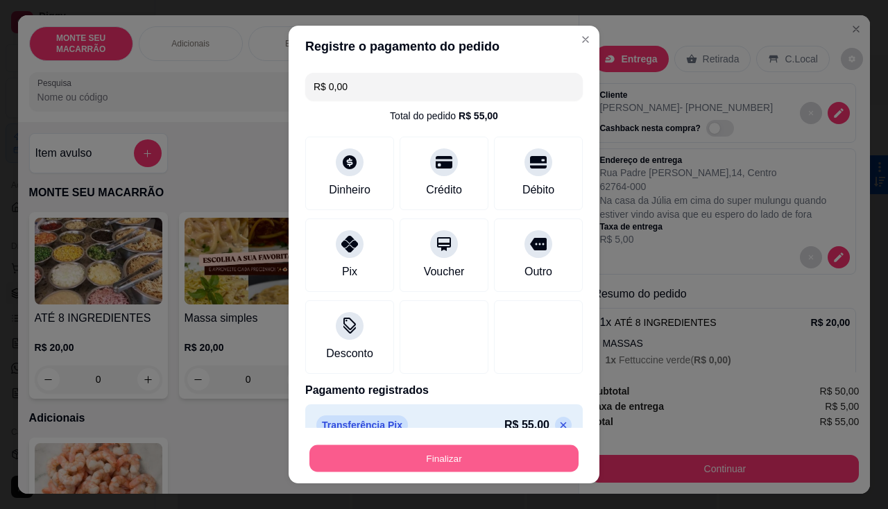
click at [460, 465] on button "Finalizar" at bounding box center [443, 458] width 269 height 27
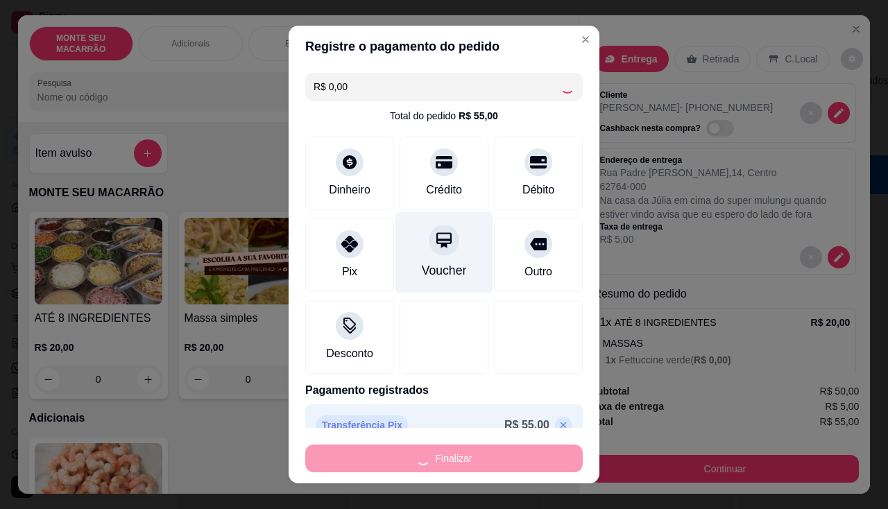
type input "-R$ 55,00"
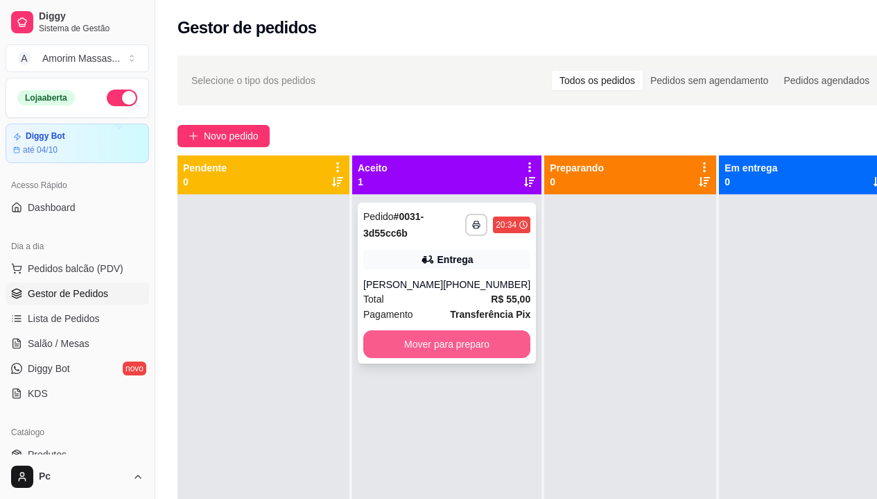
click at [393, 340] on button "Mover para preparo" at bounding box center [446, 344] width 167 height 28
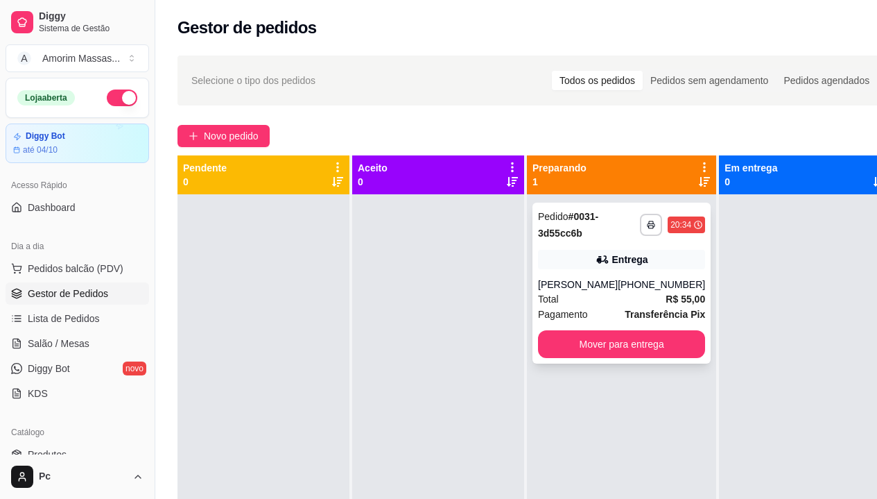
click at [546, 325] on div "**********" at bounding box center [622, 283] width 178 height 161
click at [563, 278] on div "feito há 13 minutos Editado por Pc Horário do pedido 18/09/2025 20:34 Status do…" at bounding box center [439, 246] width 376 height 318
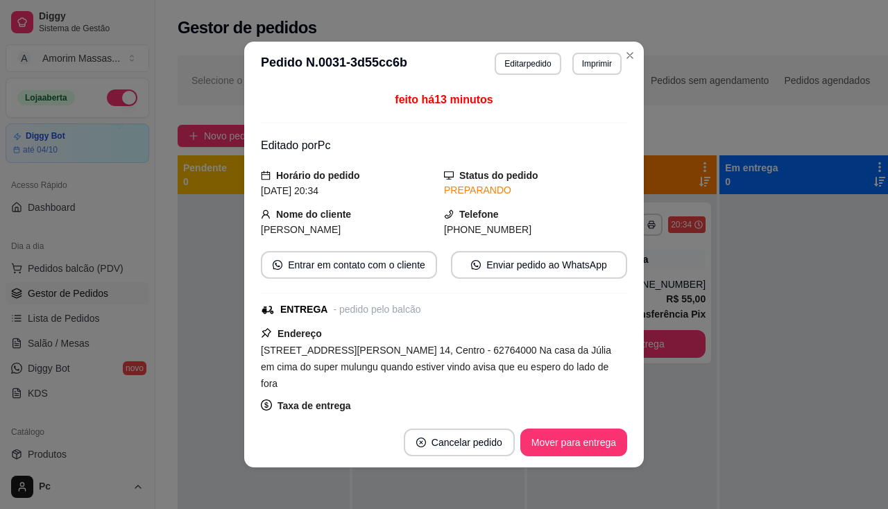
drag, startPoint x: 524, startPoint y: 359, endPoint x: 533, endPoint y: 360, distance: 9.0
click at [528, 359] on div "Rua Padre Aloisio, n. 14, Centro - 62764000 Na casa da Júlia em cima do super m…" at bounding box center [444, 367] width 366 height 50
click at [597, 64] on button "Imprimir" at bounding box center [597, 63] width 48 height 21
click at [538, 112] on button "IMPRESSORA" at bounding box center [567, 111] width 97 height 21
click at [560, 437] on button "Mover para entrega" at bounding box center [573, 443] width 107 height 28
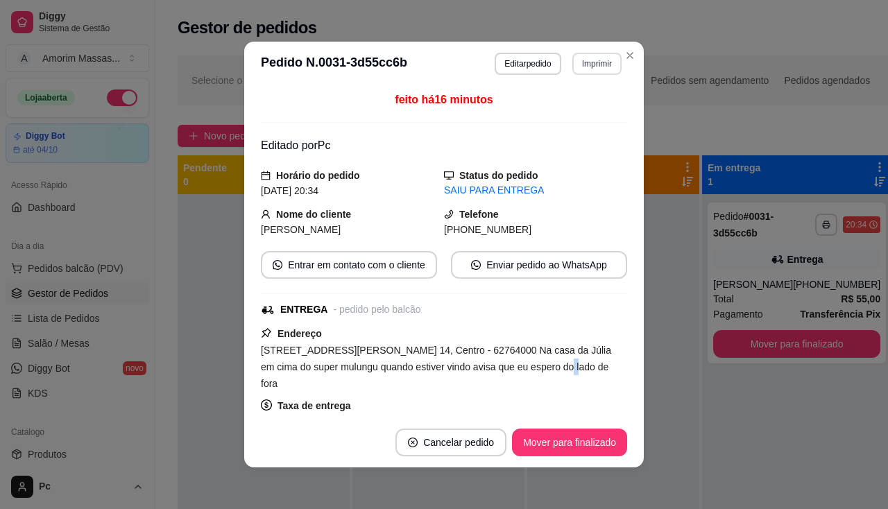
click at [589, 67] on button "Imprimir" at bounding box center [596, 64] width 49 height 22
click at [585, 114] on button "IMPRESSORA" at bounding box center [567, 111] width 97 height 21
